Goal: Find specific page/section: Find specific page/section

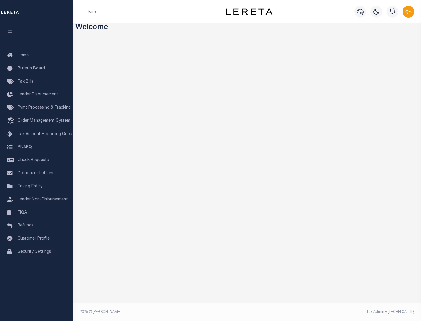
click at [37, 213] on link "TIQA" at bounding box center [36, 213] width 73 height 13
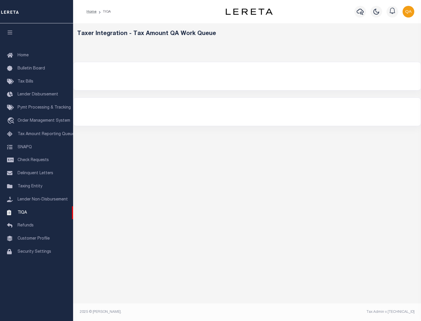
select select "200"
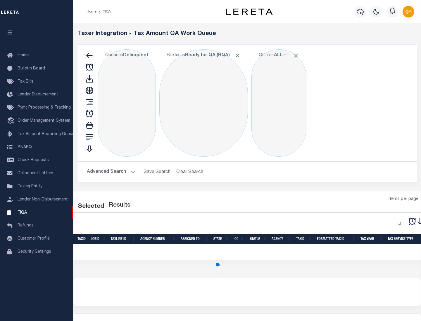
select select "200"
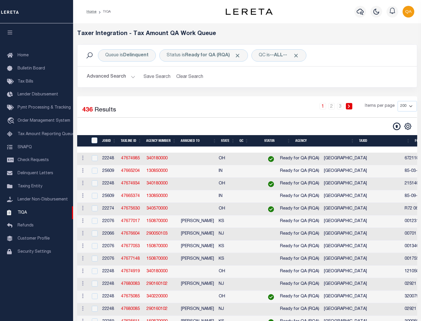
click at [239, 56] on span "Click to Remove" at bounding box center [237, 56] width 6 height 6
